Goal: Information Seeking & Learning: Compare options

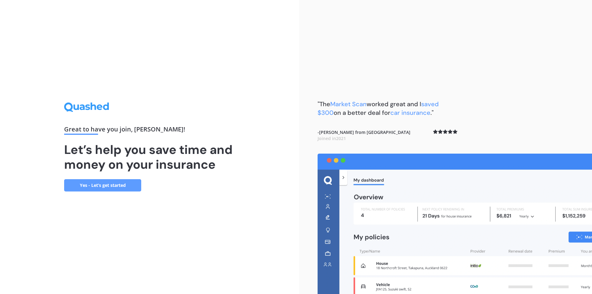
click at [101, 184] on link "Yes - Let’s get started" at bounding box center [102, 185] width 77 height 12
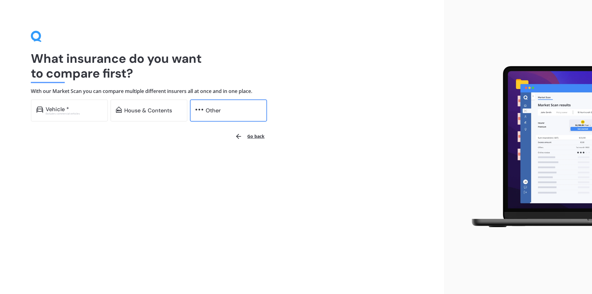
click at [202, 110] on img at bounding box center [199, 110] width 8 height 6
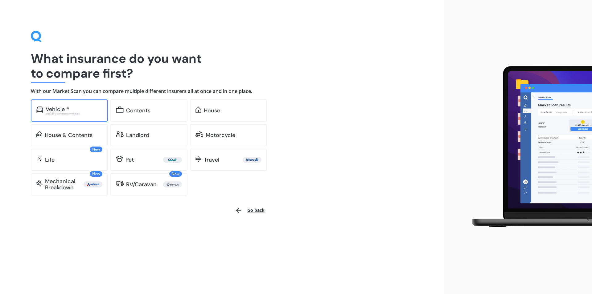
click at [58, 107] on div "Vehicle *" at bounding box center [57, 109] width 23 height 6
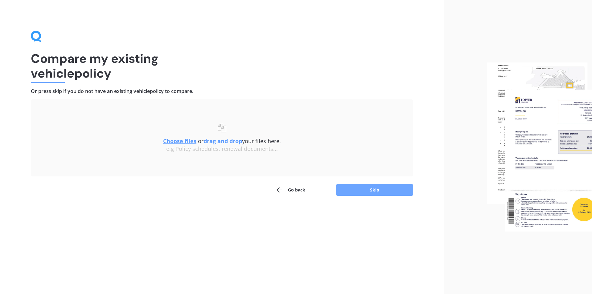
click at [372, 191] on button "Skip" at bounding box center [374, 190] width 77 height 12
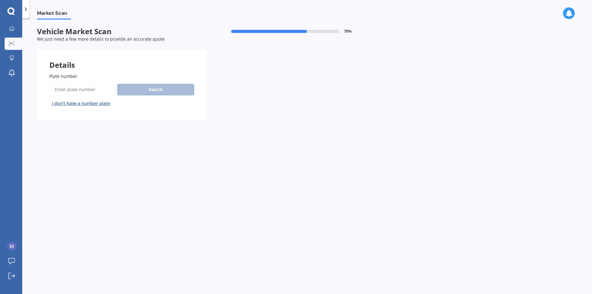
click at [80, 103] on button "I don’t have a number plate" at bounding box center [80, 104] width 63 height 10
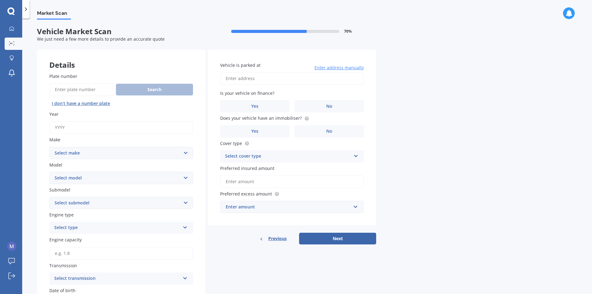
click at [278, 240] on span "Previous" at bounding box center [277, 238] width 18 height 9
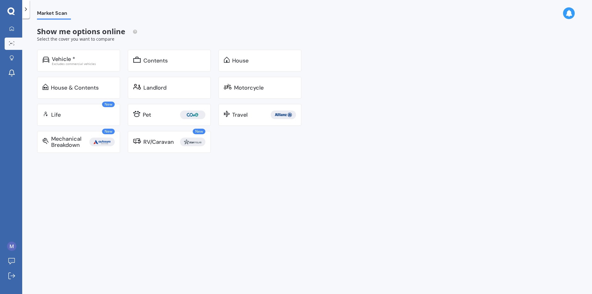
click at [243, 187] on div "Market Scan Show me options online Select the cover you want to compare Vehicle…" at bounding box center [307, 158] width 570 height 276
click at [11, 57] on icon at bounding box center [12, 57] width 4 height 5
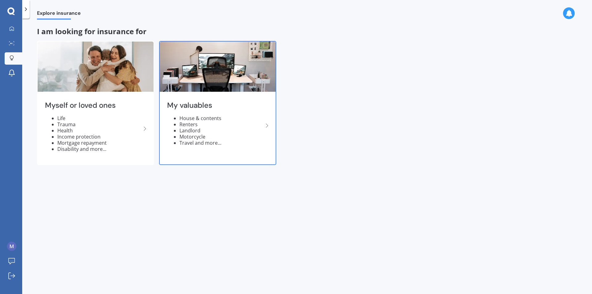
click at [267, 125] on polyline at bounding box center [267, 126] width 2 height 4
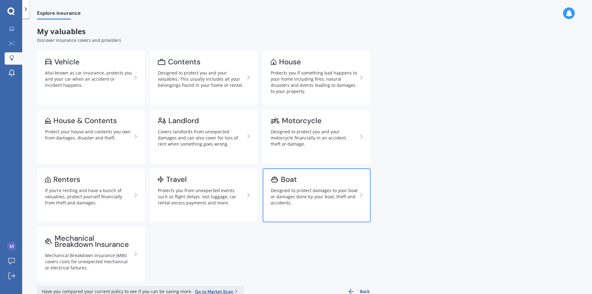
click at [287, 180] on div "Boat" at bounding box center [289, 180] width 16 height 6
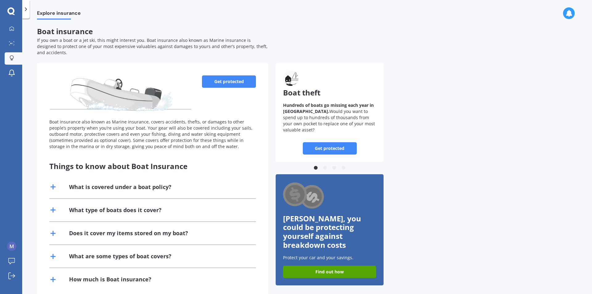
click at [160, 134] on div "Boat insurance also known as Marine insurance, covers accidents, thefts, or dam…" at bounding box center [152, 134] width 207 height 31
click at [332, 51] on div "Boat insurance If you own a boat or a jet ski, this might interest you. Boat in…" at bounding box center [307, 161] width 540 height 269
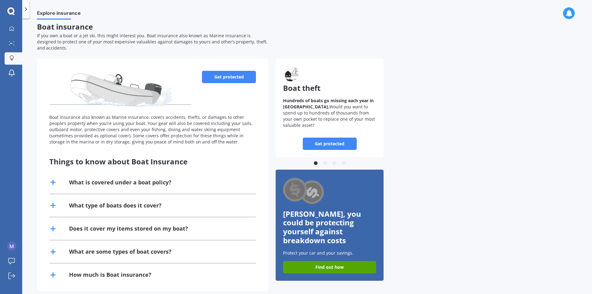
scroll to position [6, 0]
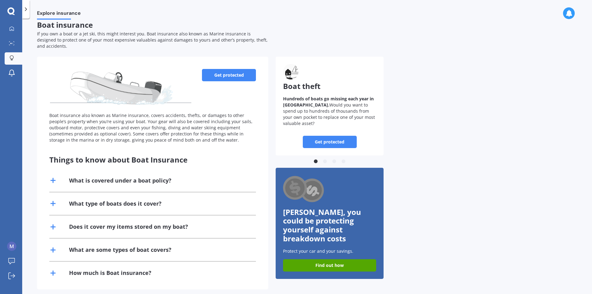
click at [53, 202] on line at bounding box center [53, 204] width 0 height 4
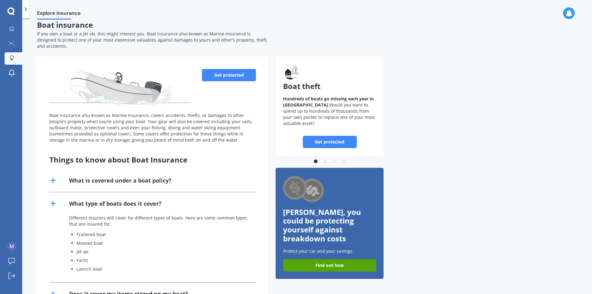
click at [53, 202] on line at bounding box center [53, 204] width 0 height 4
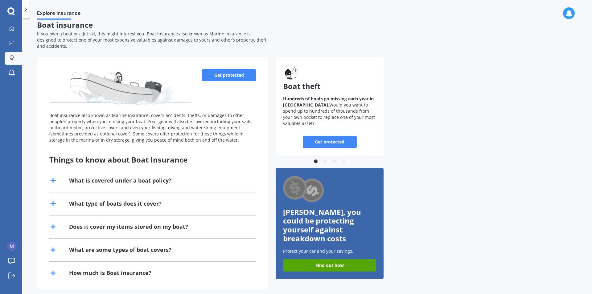
click at [53, 181] on line at bounding box center [53, 181] width 4 height 0
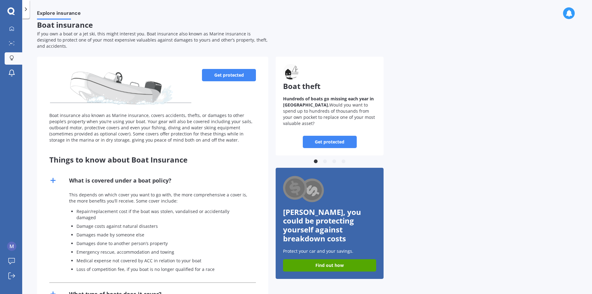
click at [53, 181] on line at bounding box center [53, 181] width 4 height 0
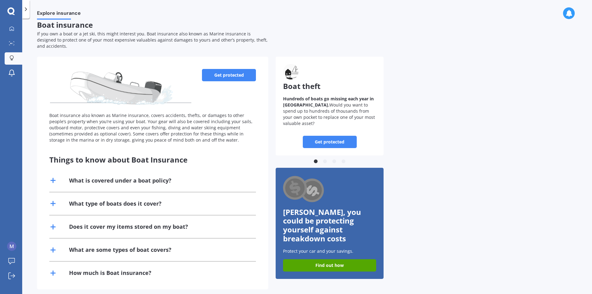
click at [52, 224] on icon at bounding box center [52, 227] width 7 height 7
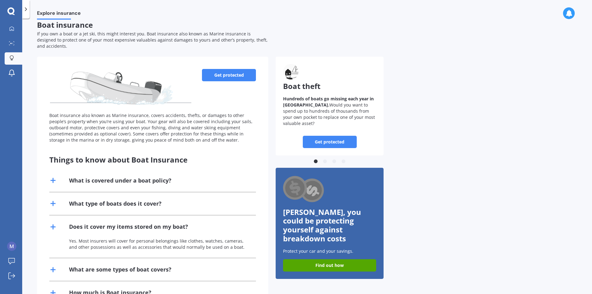
click at [52, 224] on icon at bounding box center [52, 227] width 7 height 7
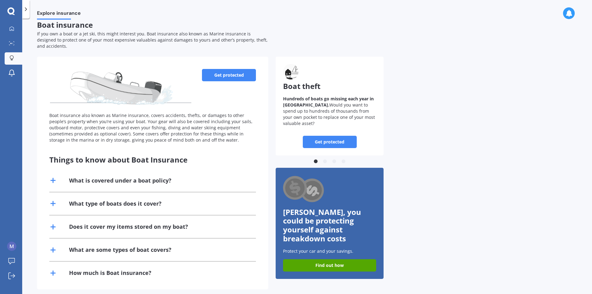
click at [52, 262] on line at bounding box center [53, 273] width 4 height 0
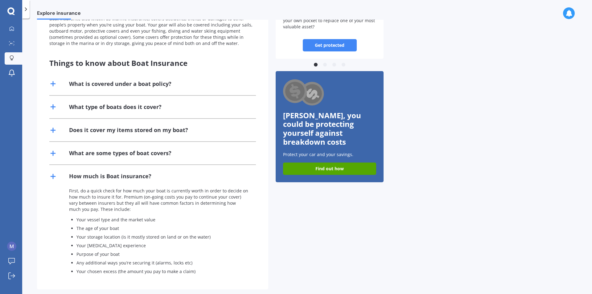
scroll to position [68, 0]
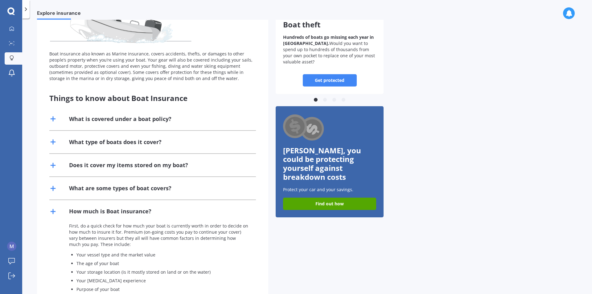
click at [52, 208] on icon at bounding box center [52, 211] width 7 height 7
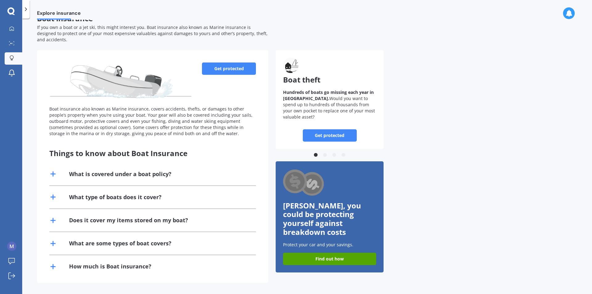
scroll to position [6, 0]
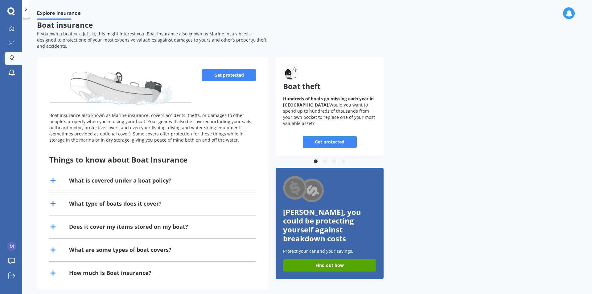
click at [232, 69] on link "Get protected" at bounding box center [229, 75] width 54 height 12
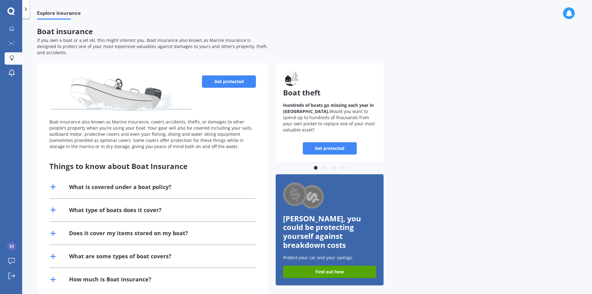
click at [332, 142] on link "Get protected" at bounding box center [330, 148] width 54 height 12
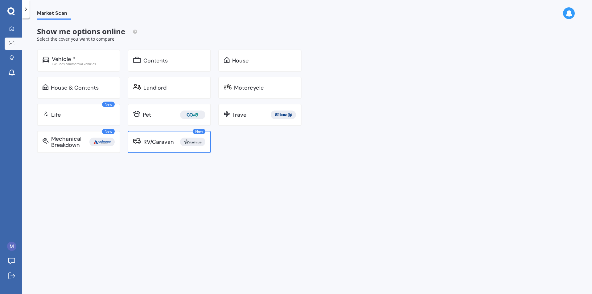
click at [159, 139] on div "RV/Caravan" at bounding box center [158, 142] width 31 height 6
click at [25, 8] on icon at bounding box center [26, 9] width 6 height 6
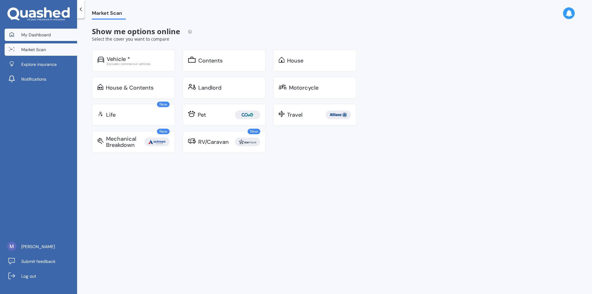
click at [39, 36] on span "My Dashboard" at bounding box center [36, 35] width 30 height 6
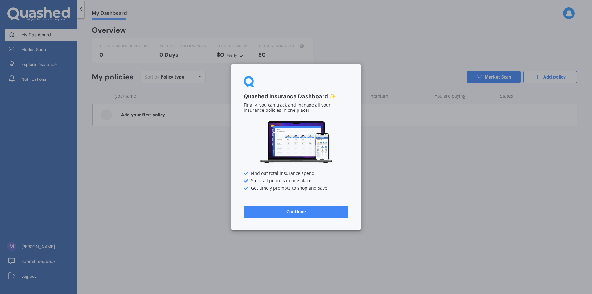
click at [297, 214] on button "Continue" at bounding box center [296, 212] width 105 height 12
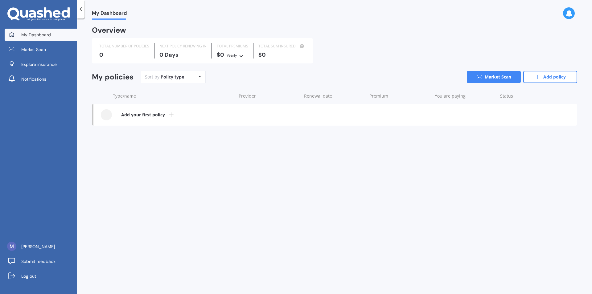
click at [199, 77] on icon at bounding box center [200, 77] width 2 height 4
click at [28, 262] on span "Log out" at bounding box center [28, 276] width 15 height 6
